Goal: Complete application form: Complete application form

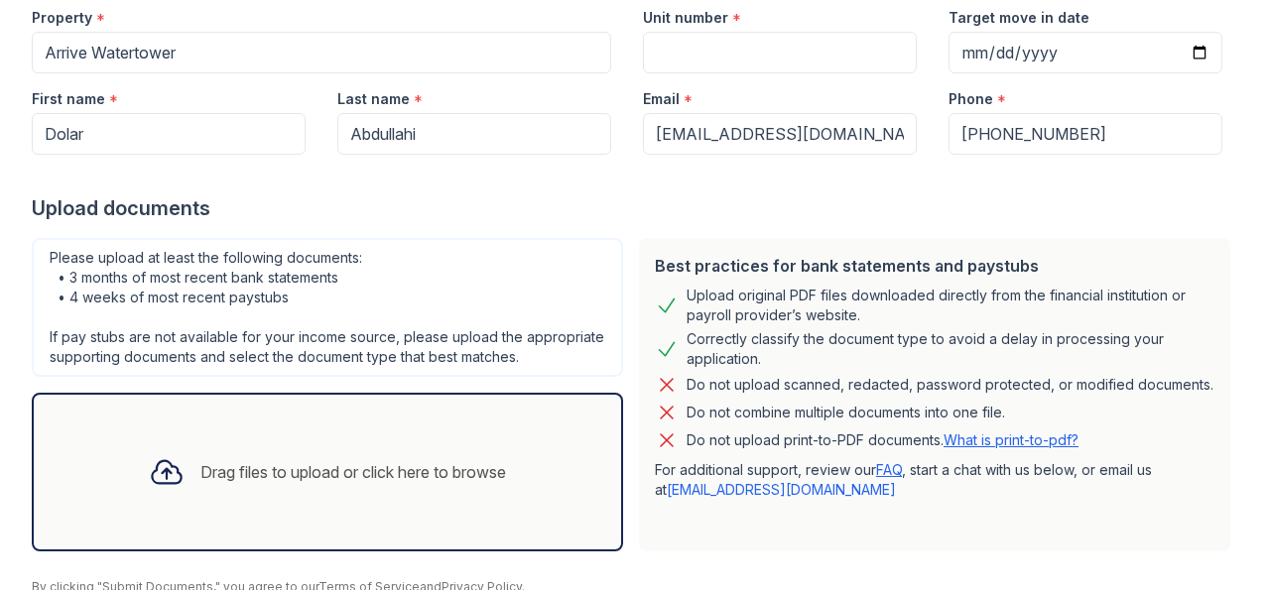
scroll to position [313, 0]
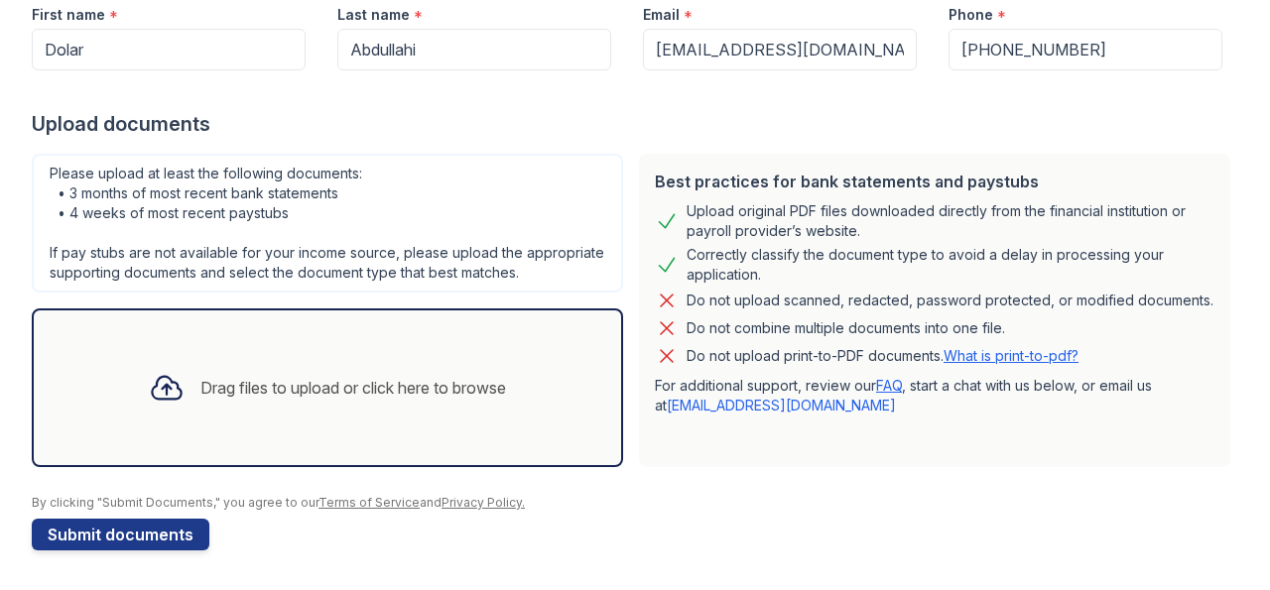
click at [157, 391] on icon at bounding box center [167, 388] width 36 height 36
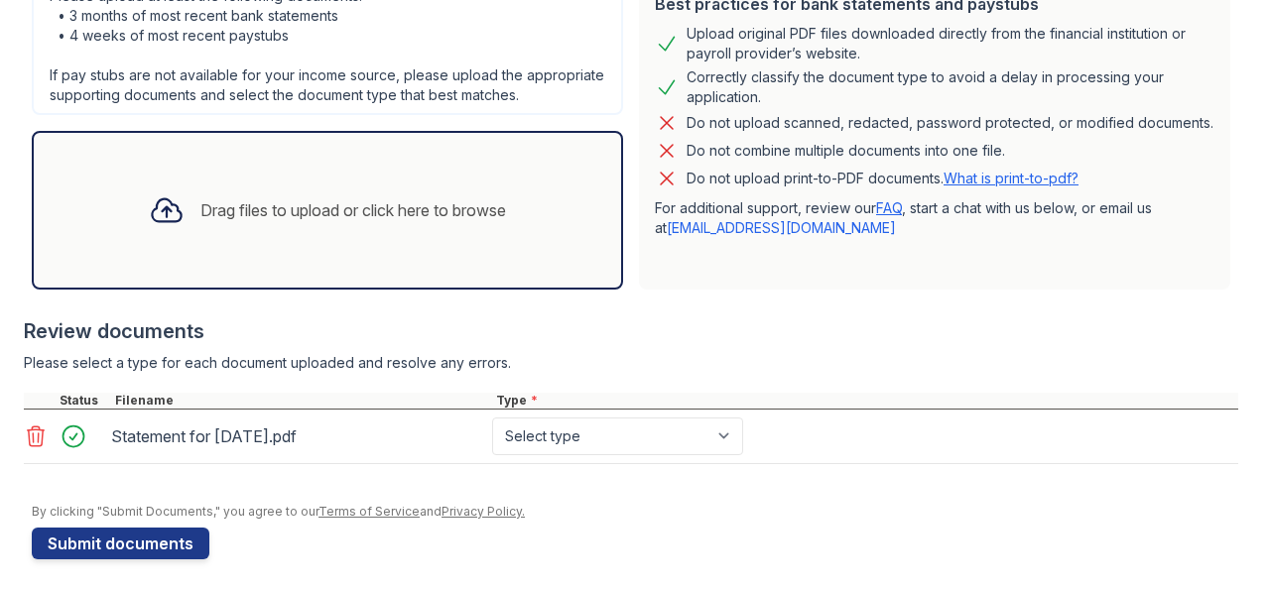
scroll to position [498, 0]
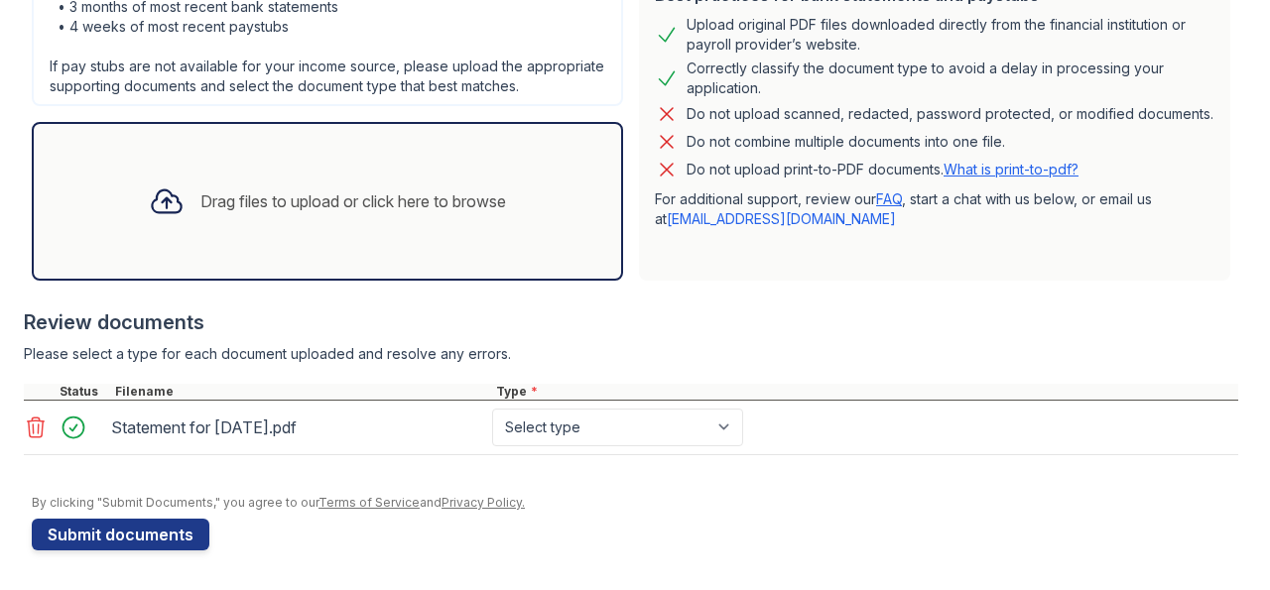
click at [33, 426] on icon at bounding box center [36, 428] width 17 height 20
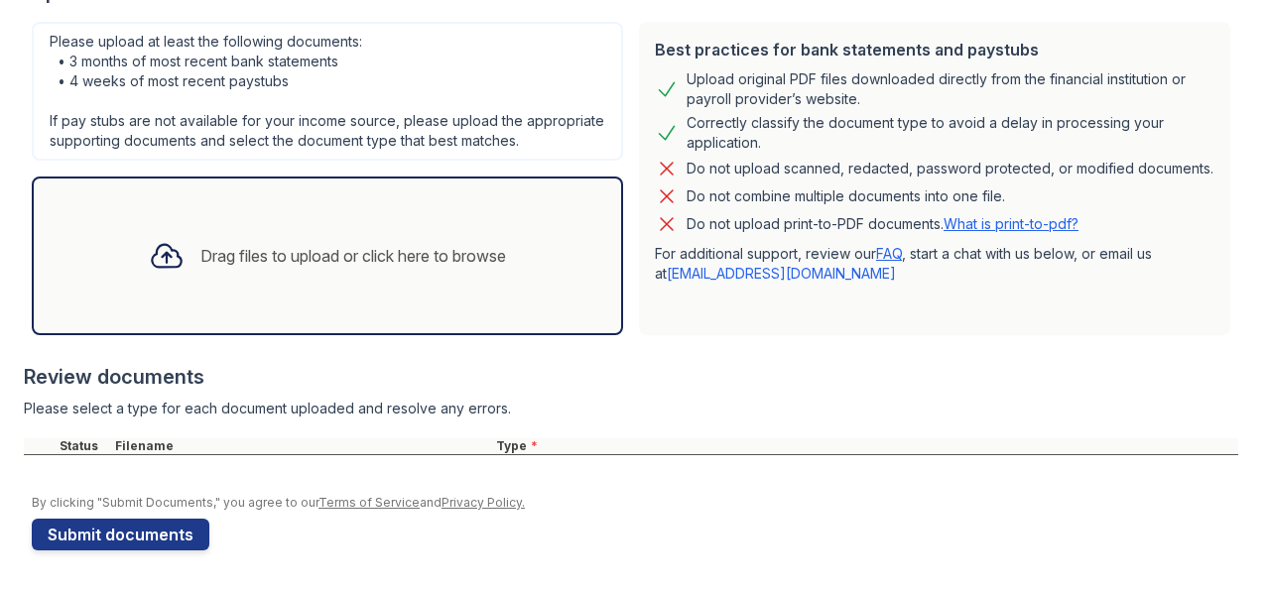
click at [156, 265] on icon at bounding box center [167, 256] width 36 height 36
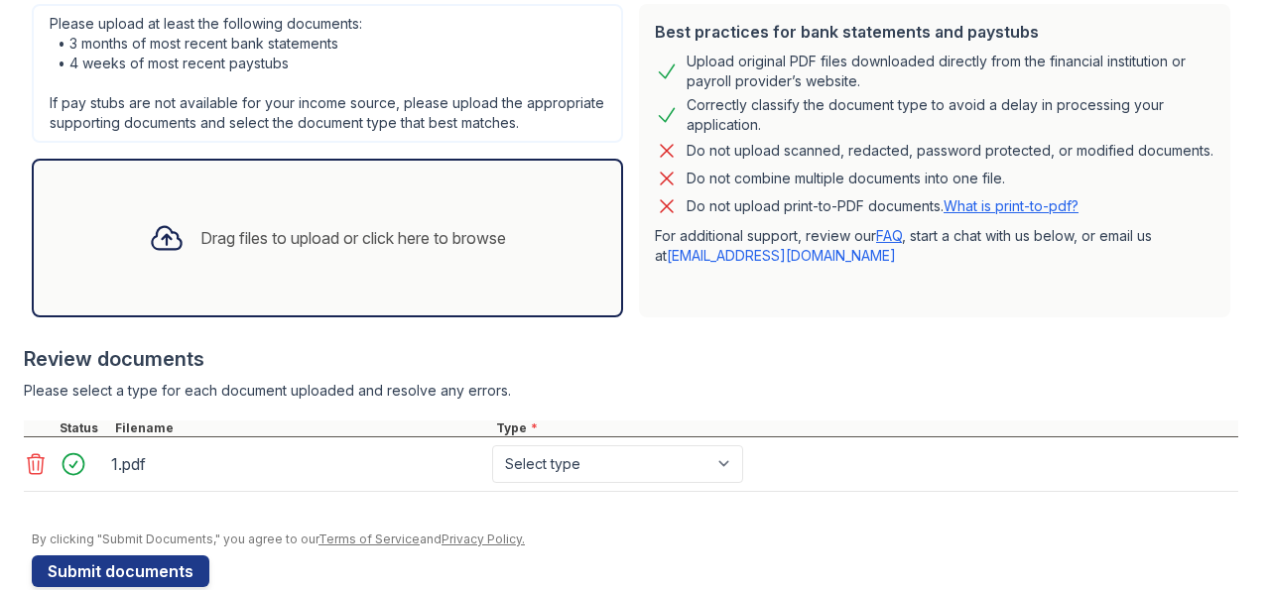
click at [164, 250] on icon at bounding box center [166, 238] width 29 height 23
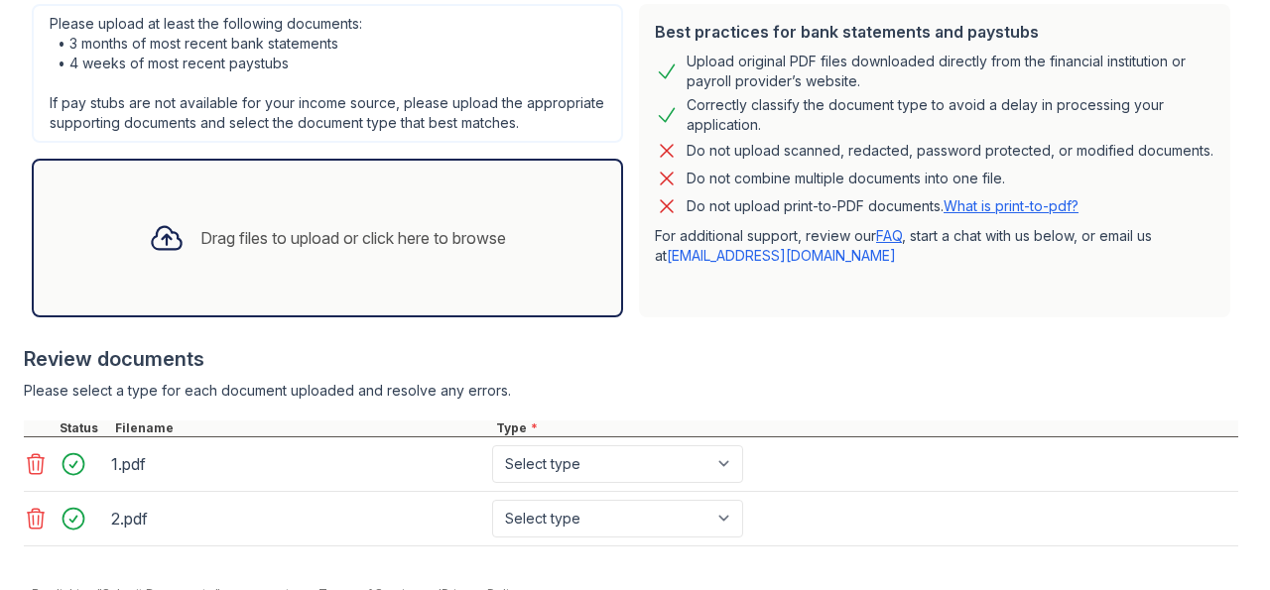
click at [158, 253] on icon at bounding box center [167, 238] width 36 height 36
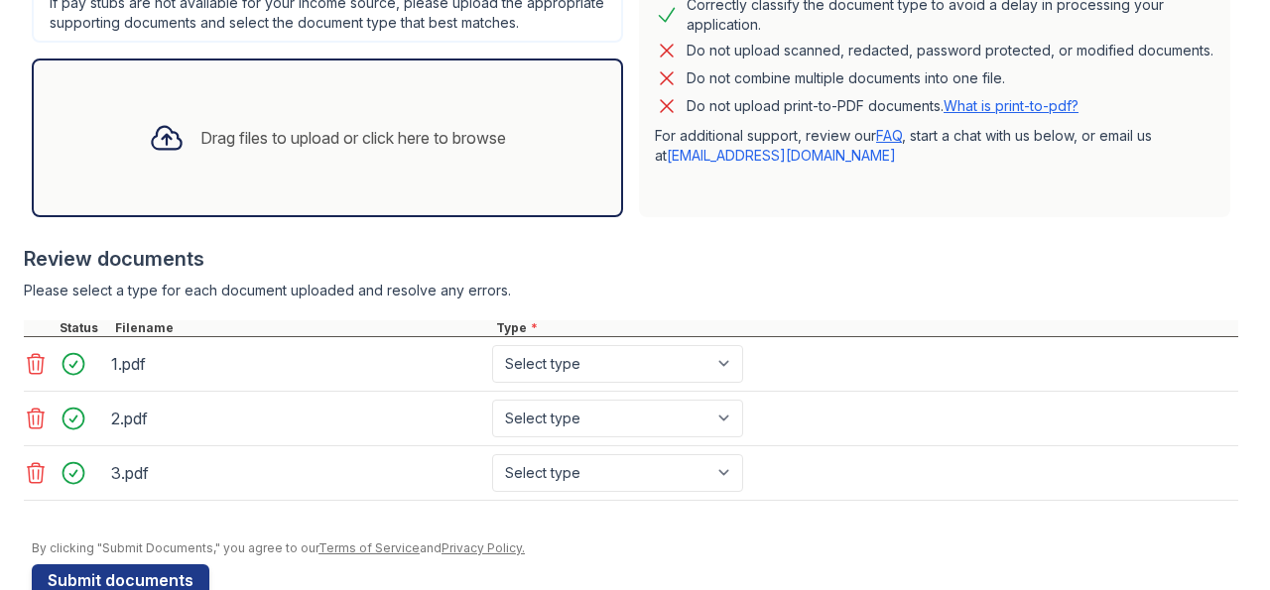
scroll to position [547, 0]
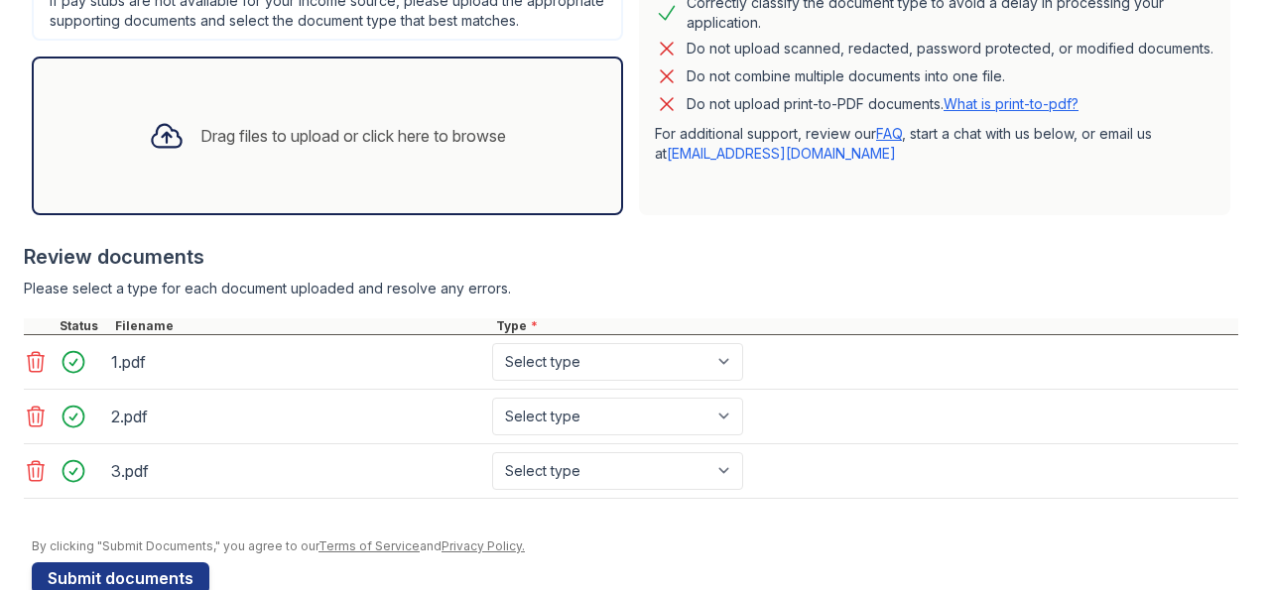
click at [154, 162] on div at bounding box center [167, 136] width 52 height 52
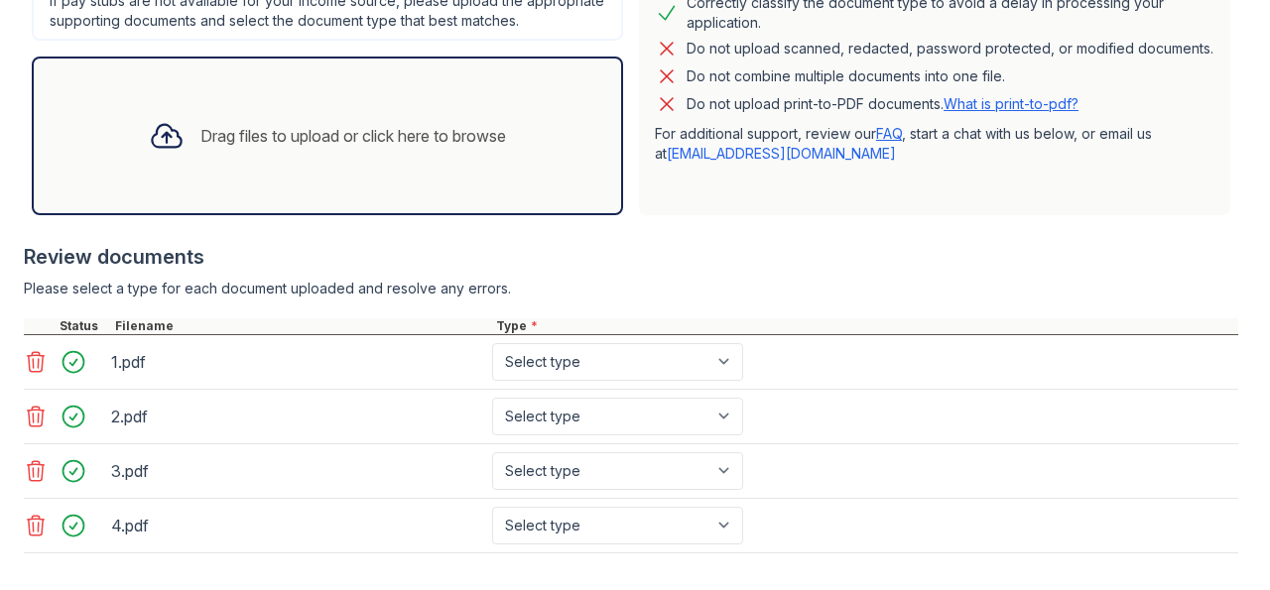
click at [162, 154] on icon at bounding box center [167, 136] width 36 height 36
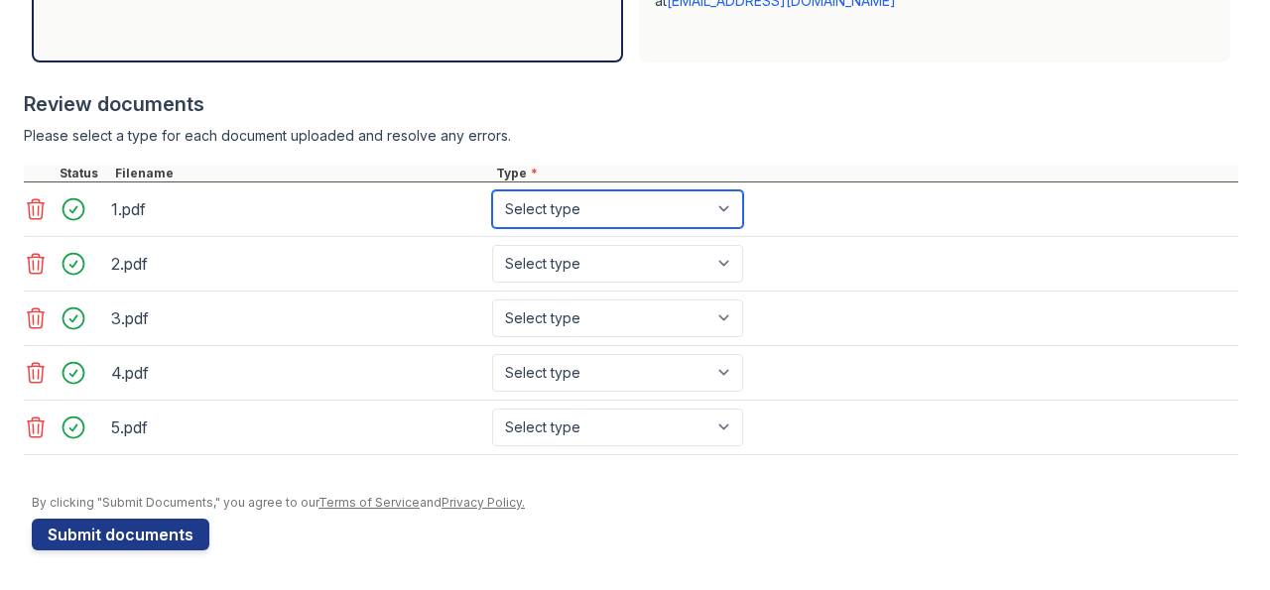
click at [492, 191] on select "Select type Paystub Bank Statement Offer Letter Tax Documents Benefit Award Let…" at bounding box center [617, 210] width 251 height 38
select select "paystub"
click option "Paystub" at bounding box center [0, 0] width 0 height 0
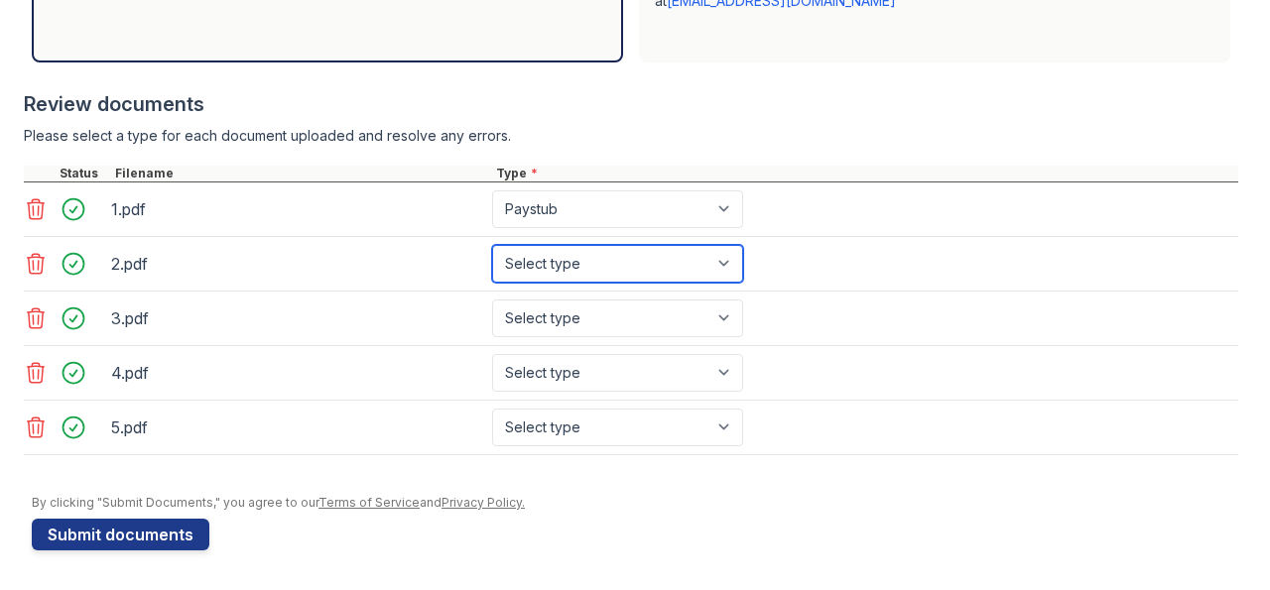
click at [492, 245] on select "Select type Paystub Bank Statement Offer Letter Tax Documents Benefit Award Let…" at bounding box center [617, 264] width 251 height 38
select select "paystub"
click option "Paystub" at bounding box center [0, 0] width 0 height 0
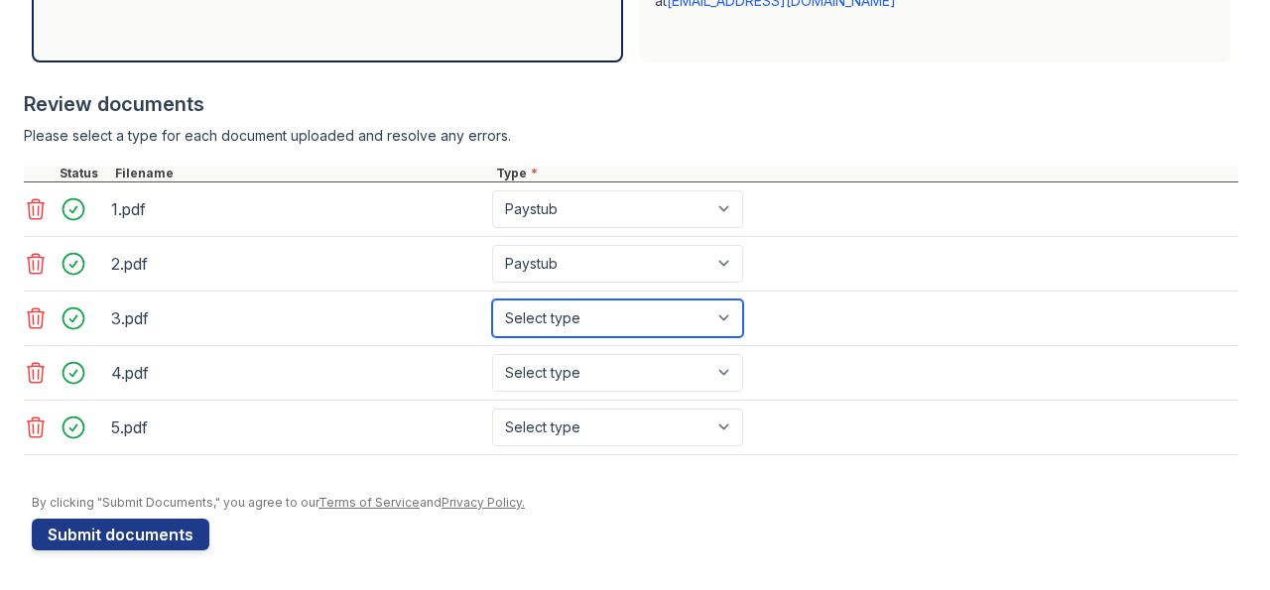
click at [492, 300] on select "Select type Paystub Bank Statement Offer Letter Tax Documents Benefit Award Let…" at bounding box center [617, 319] width 251 height 38
select select "paystub"
click option "Paystub" at bounding box center [0, 0] width 0 height 0
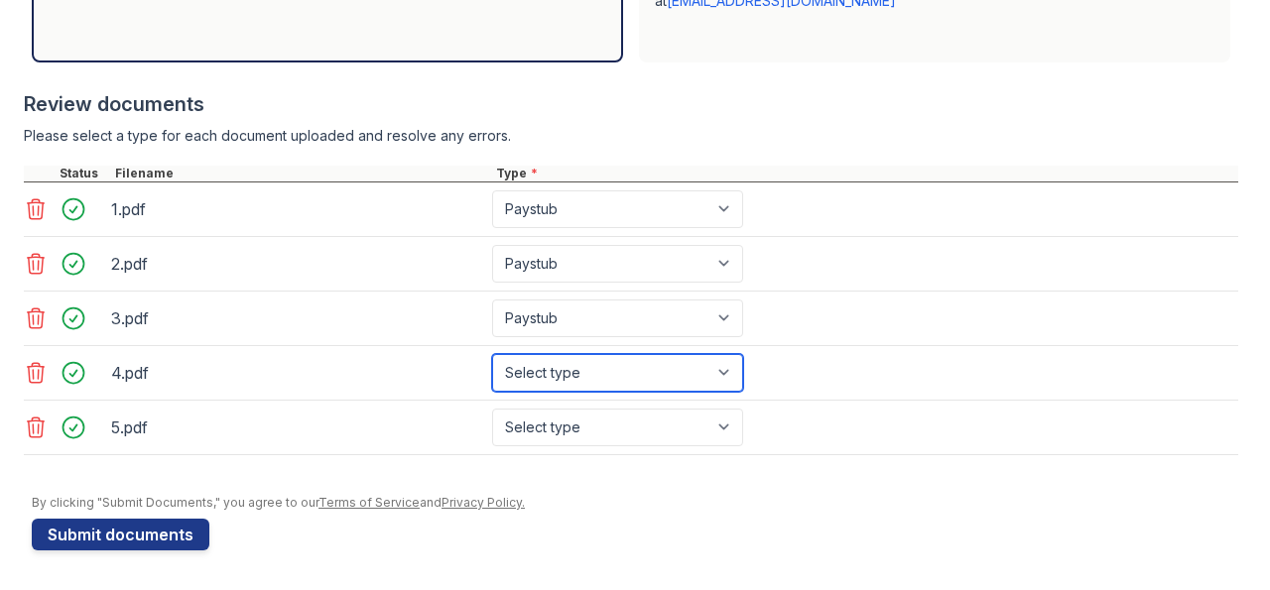
click at [492, 354] on select "Select type Paystub Bank Statement Offer Letter Tax Documents Benefit Award Let…" at bounding box center [617, 373] width 251 height 38
select select "paystub"
click option "Paystub" at bounding box center [0, 0] width 0 height 0
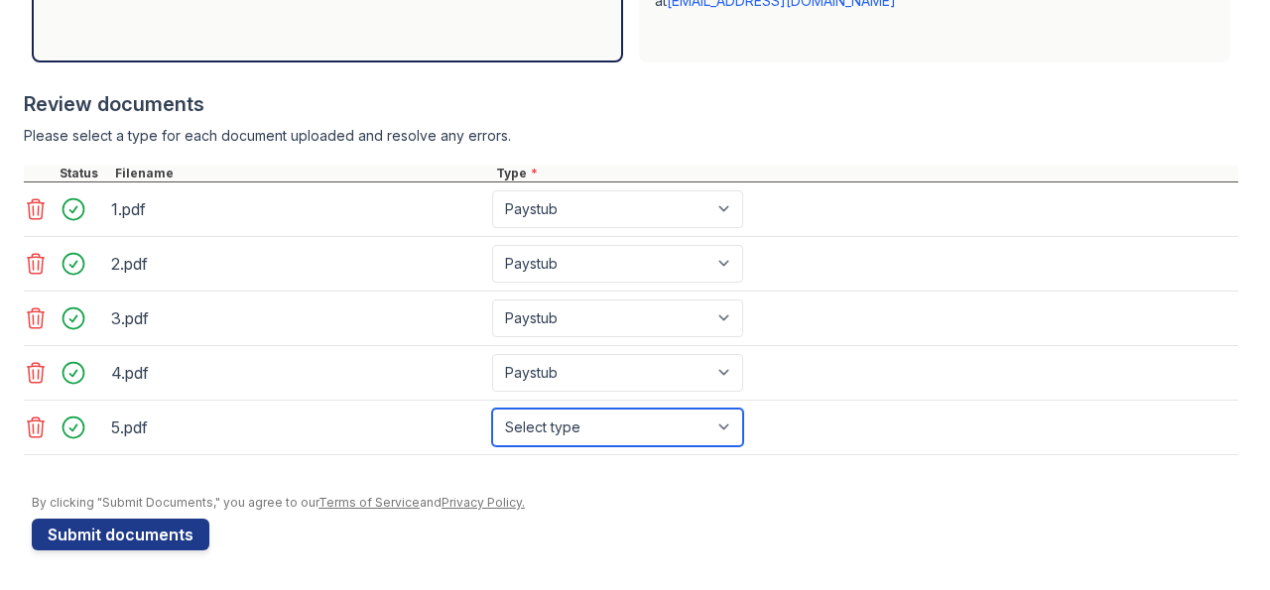
click at [492, 409] on select "Select type Paystub Bank Statement Offer Letter Tax Documents Benefit Award Let…" at bounding box center [617, 428] width 251 height 38
select select "paystub"
click option "Paystub" at bounding box center [0, 0] width 0 height 0
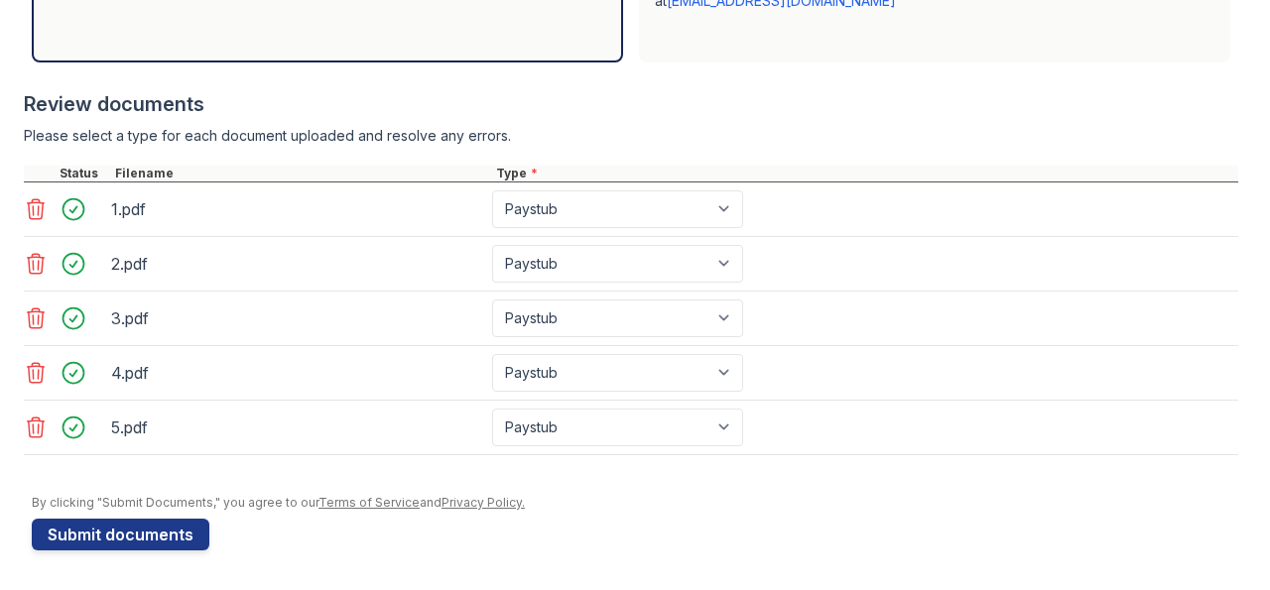
click at [834, 414] on div "5.pdf Select type Paystub Bank Statement Offer Letter Tax Documents Benefit Awa…" at bounding box center [631, 428] width 1214 height 55
click at [140, 528] on button "Submit documents" at bounding box center [121, 535] width 178 height 32
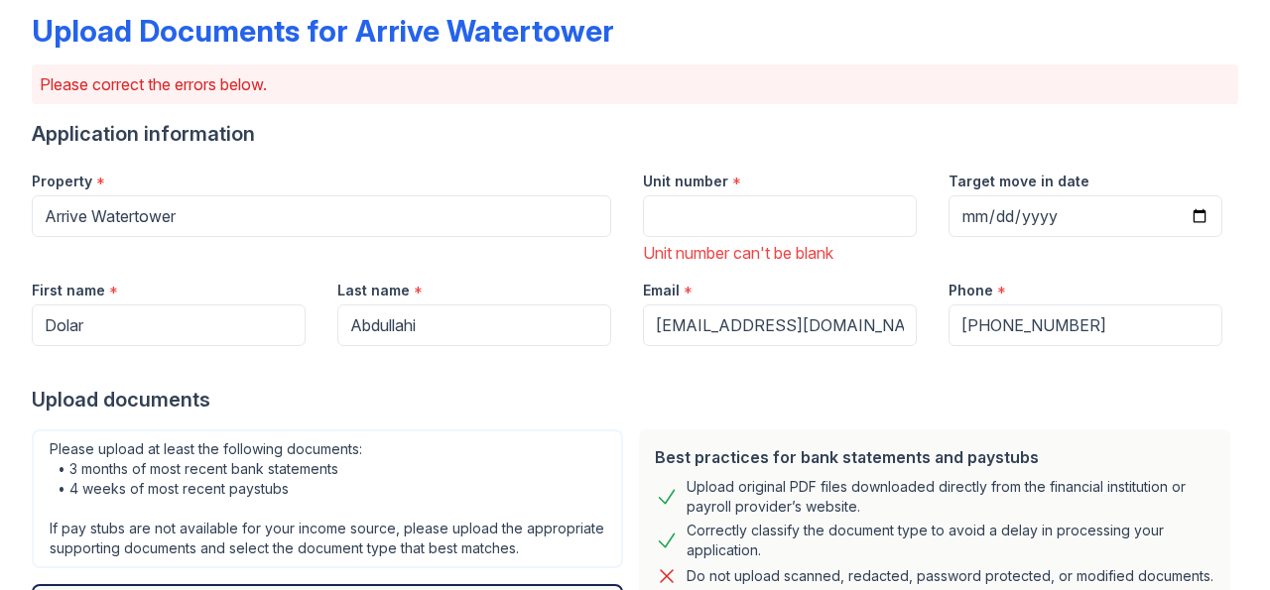
scroll to position [129, 0]
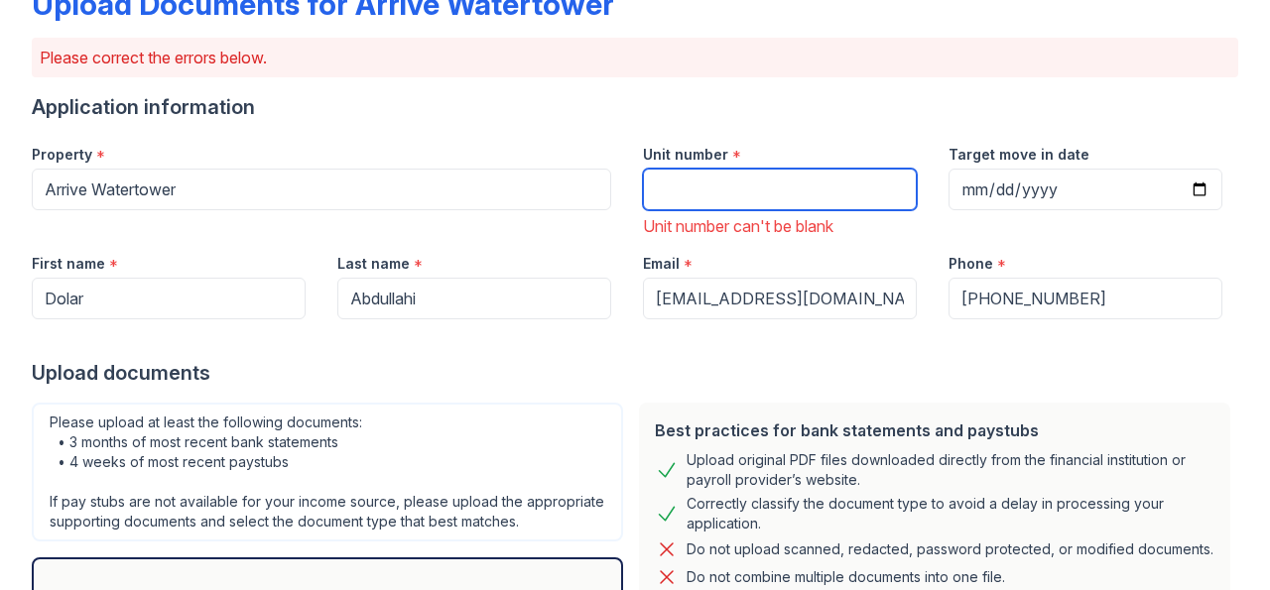
click at [675, 190] on input "Unit number" at bounding box center [780, 190] width 274 height 42
type input "2304"
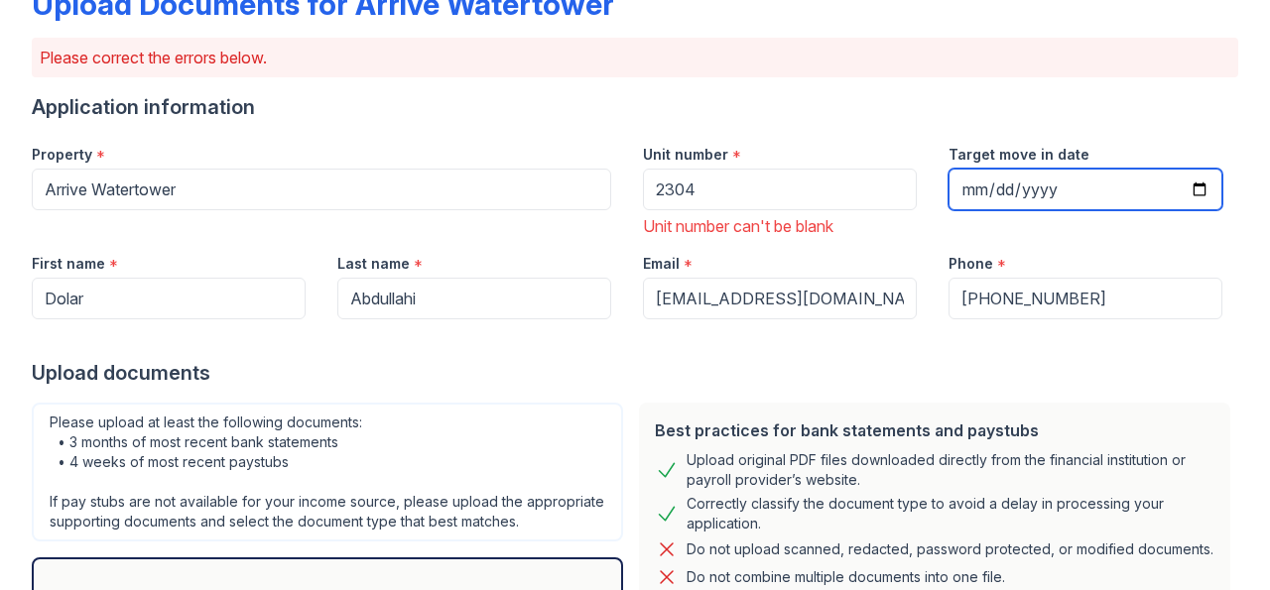
click at [970, 195] on input "Target move in date" at bounding box center [1086, 190] width 274 height 42
type input "[DATE]"
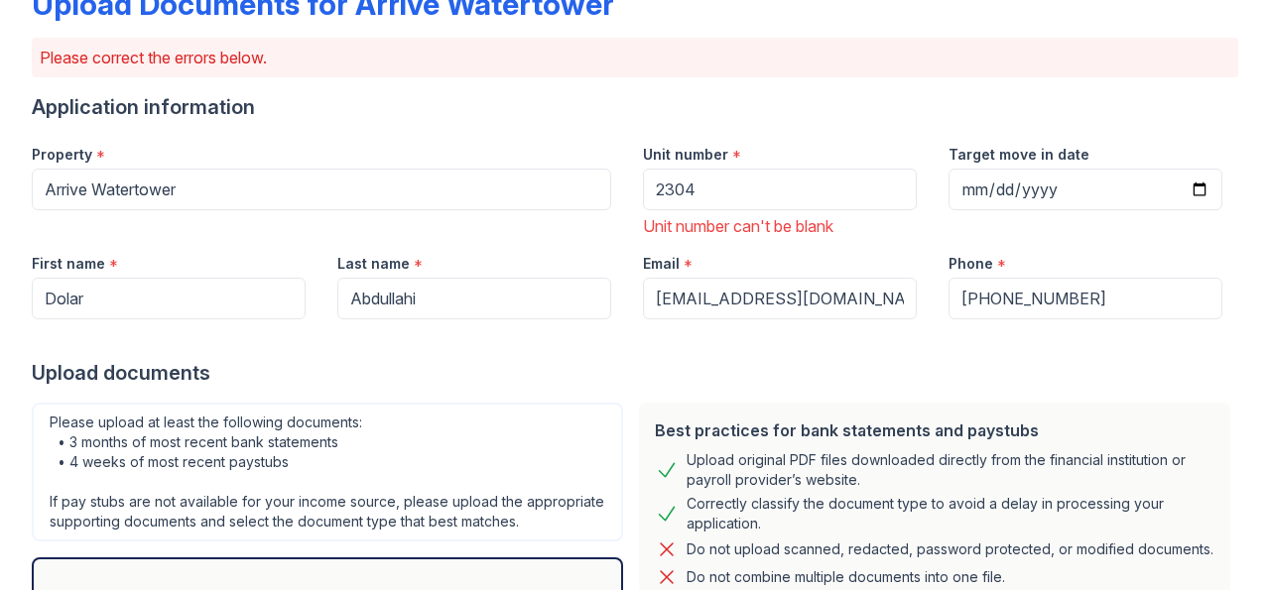
click at [611, 360] on div "Upload documents" at bounding box center [635, 373] width 1207 height 28
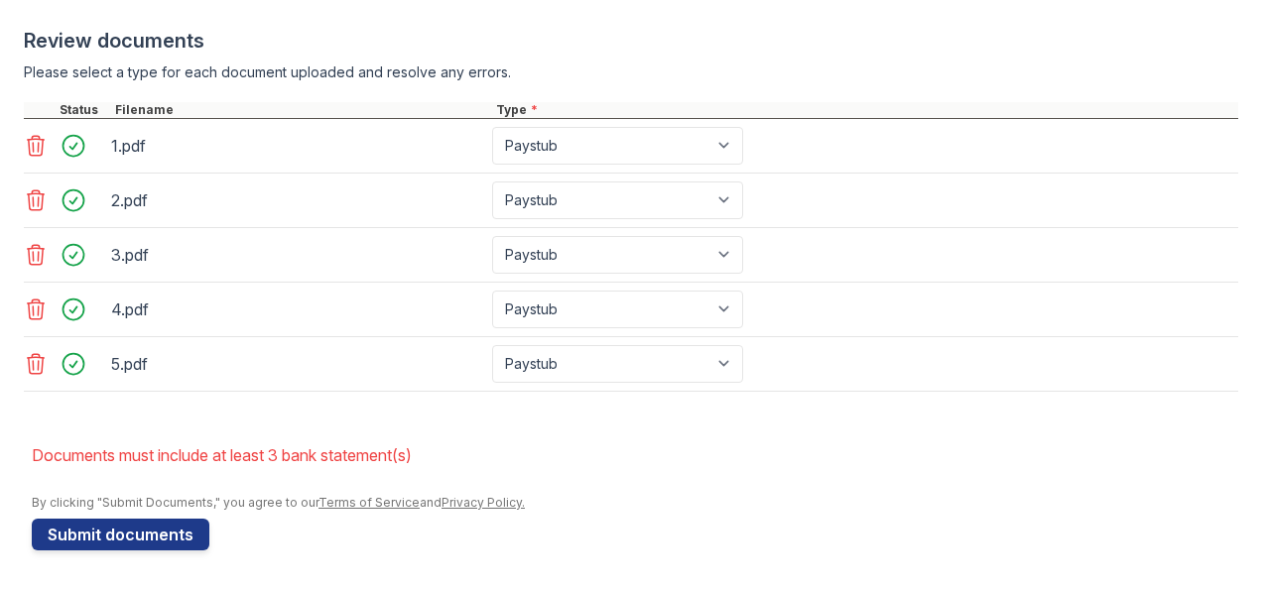
scroll to position [851, 0]
click at [166, 551] on button "Submit documents" at bounding box center [121, 535] width 178 height 32
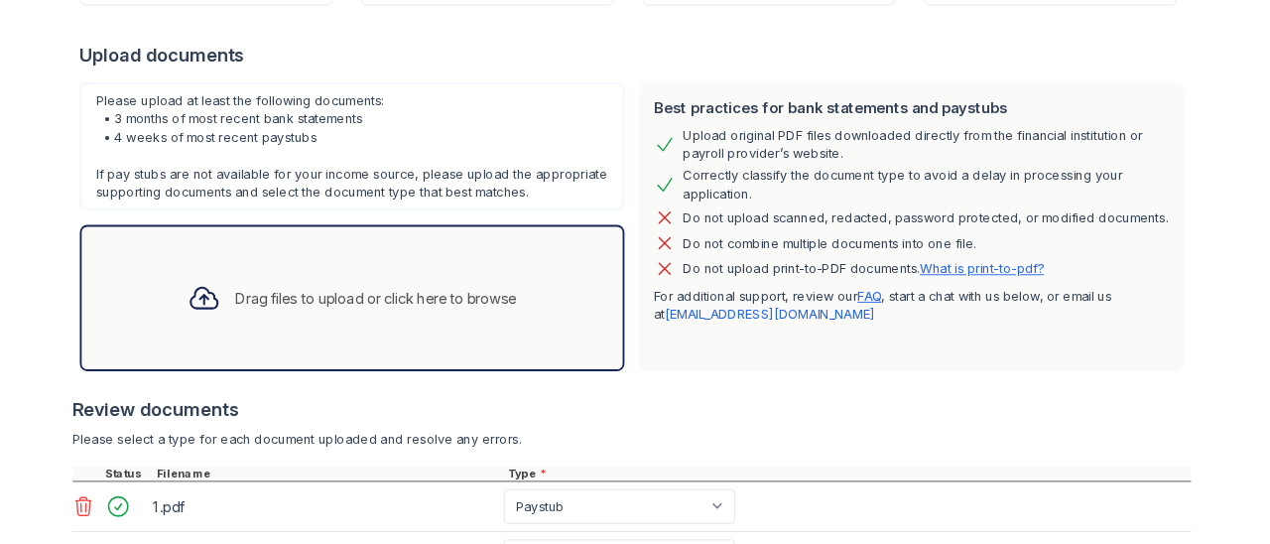
scroll to position [831, 0]
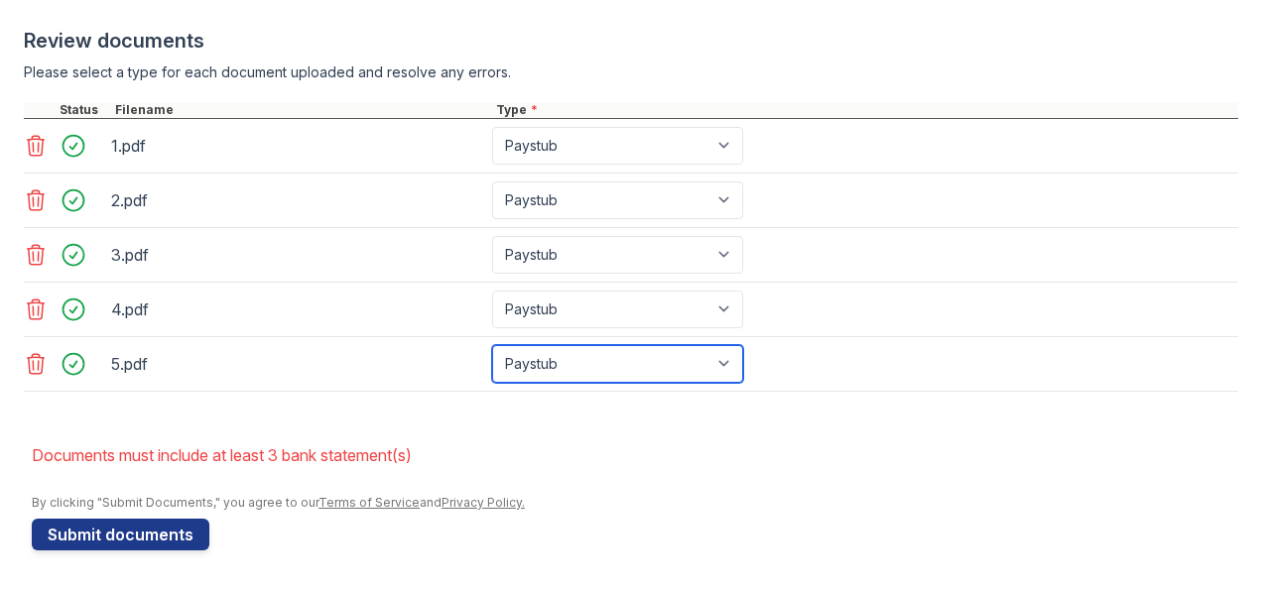
click at [492, 345] on select "Paystub Bank Statement Offer Letter Tax Documents Benefit Award Letter Investme…" at bounding box center [617, 364] width 251 height 38
select select "bank_statement"
click option "Bank Statement" at bounding box center [0, 0] width 0 height 0
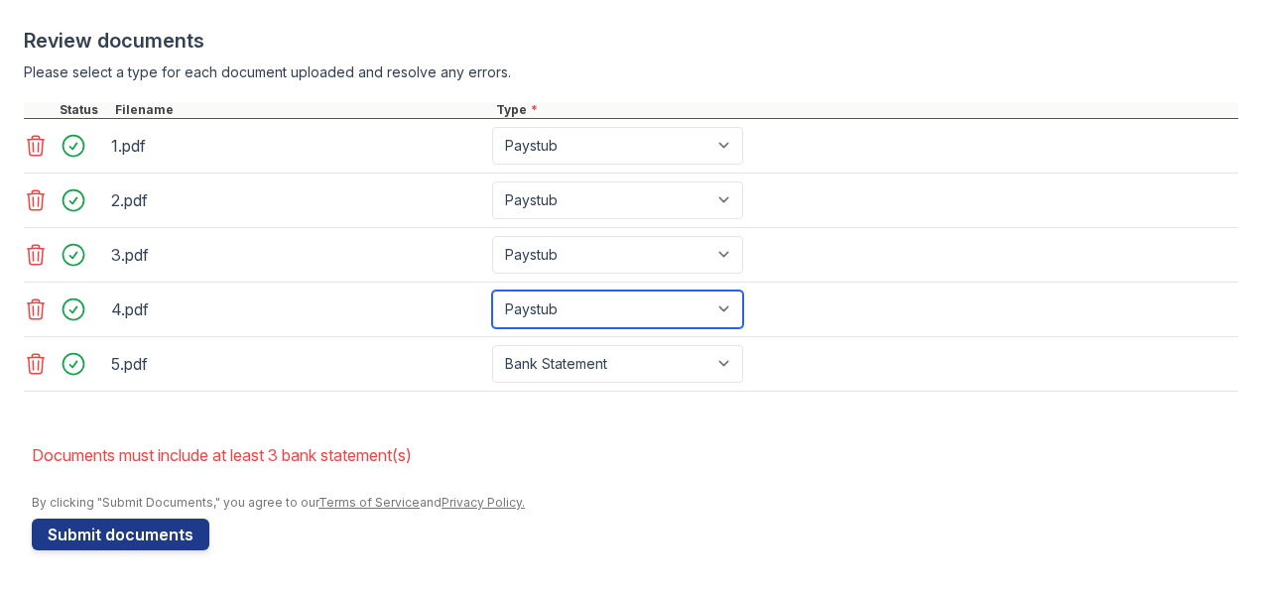
click at [492, 291] on select "Paystub Bank Statement Offer Letter Tax Documents Benefit Award Letter Investme…" at bounding box center [617, 310] width 251 height 38
select select "bank_statement"
click option "Bank Statement" at bounding box center [0, 0] width 0 height 0
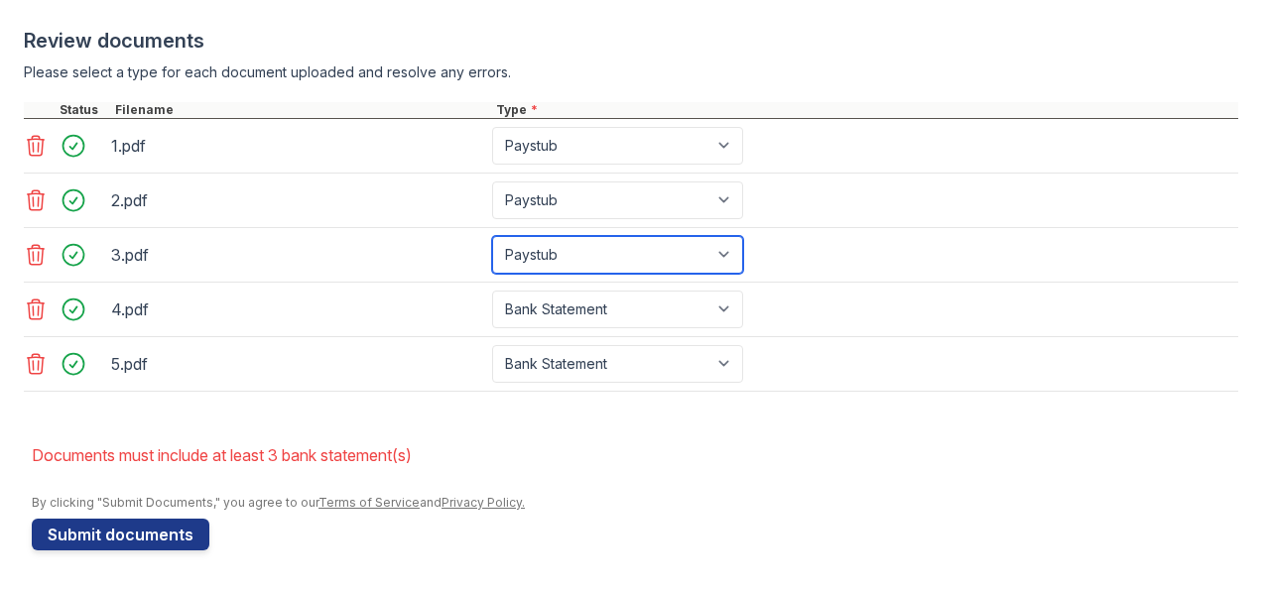
click at [492, 236] on select "Paystub Bank Statement Offer Letter Tax Documents Benefit Award Letter Investme…" at bounding box center [617, 255] width 251 height 38
select select "bank_statement"
click option "Bank Statement" at bounding box center [0, 0] width 0 height 0
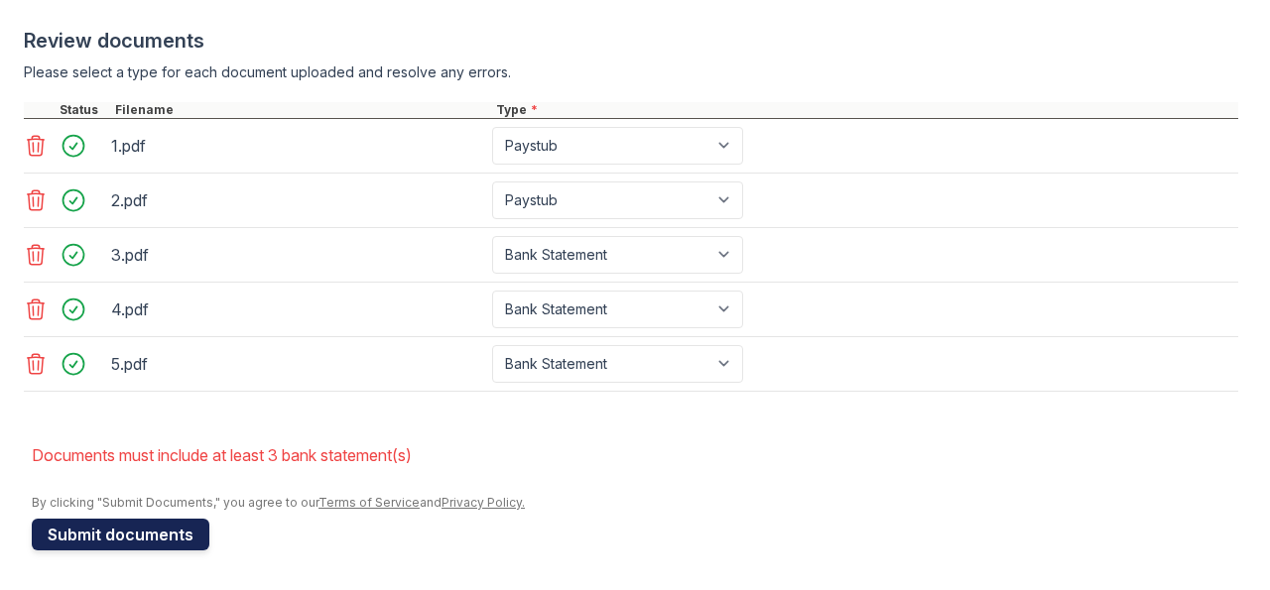
click at [156, 535] on button "Submit documents" at bounding box center [121, 535] width 178 height 32
